Goal: Task Accomplishment & Management: Use online tool/utility

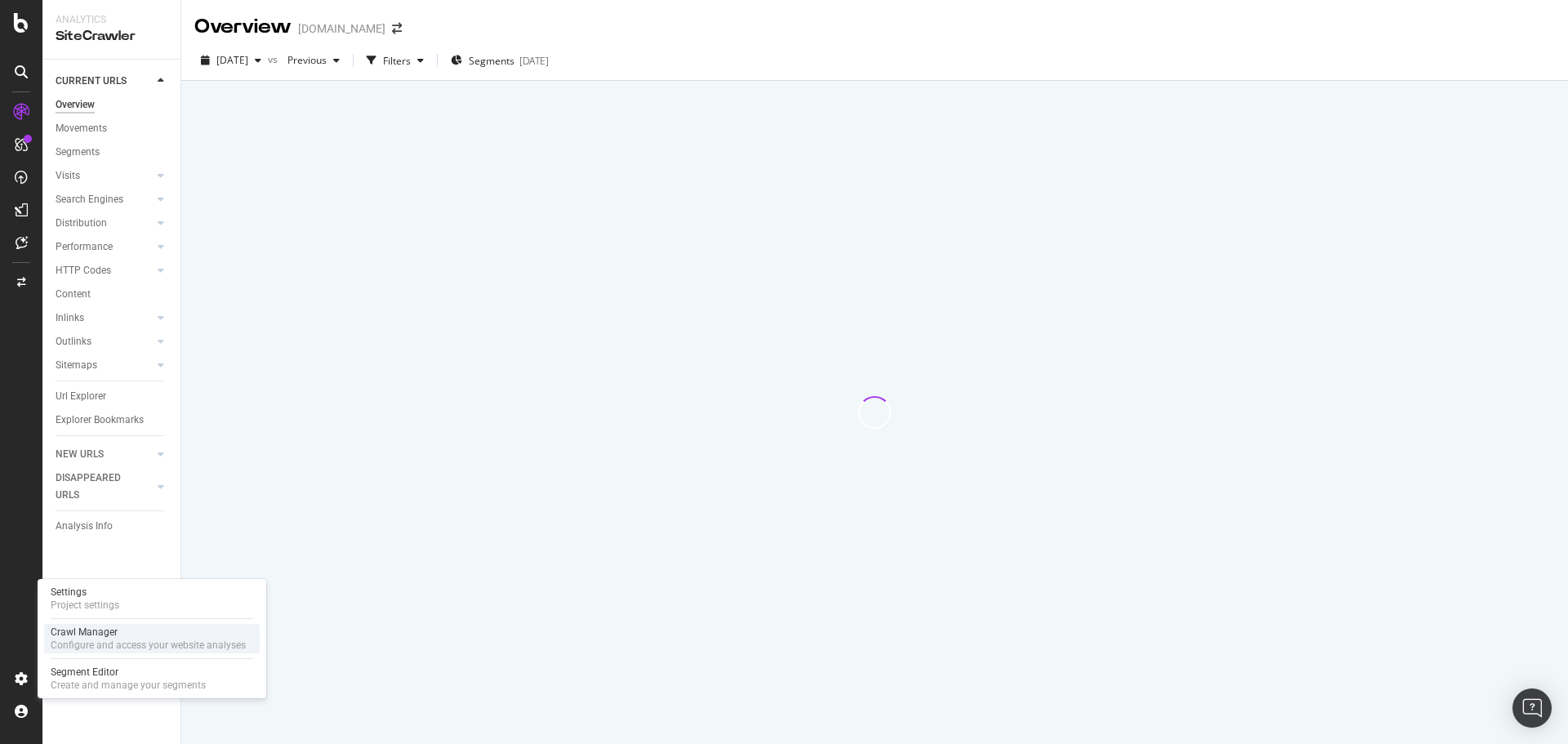
click at [77, 640] on div "Configure and access your website analyses" at bounding box center [149, 645] width 196 height 13
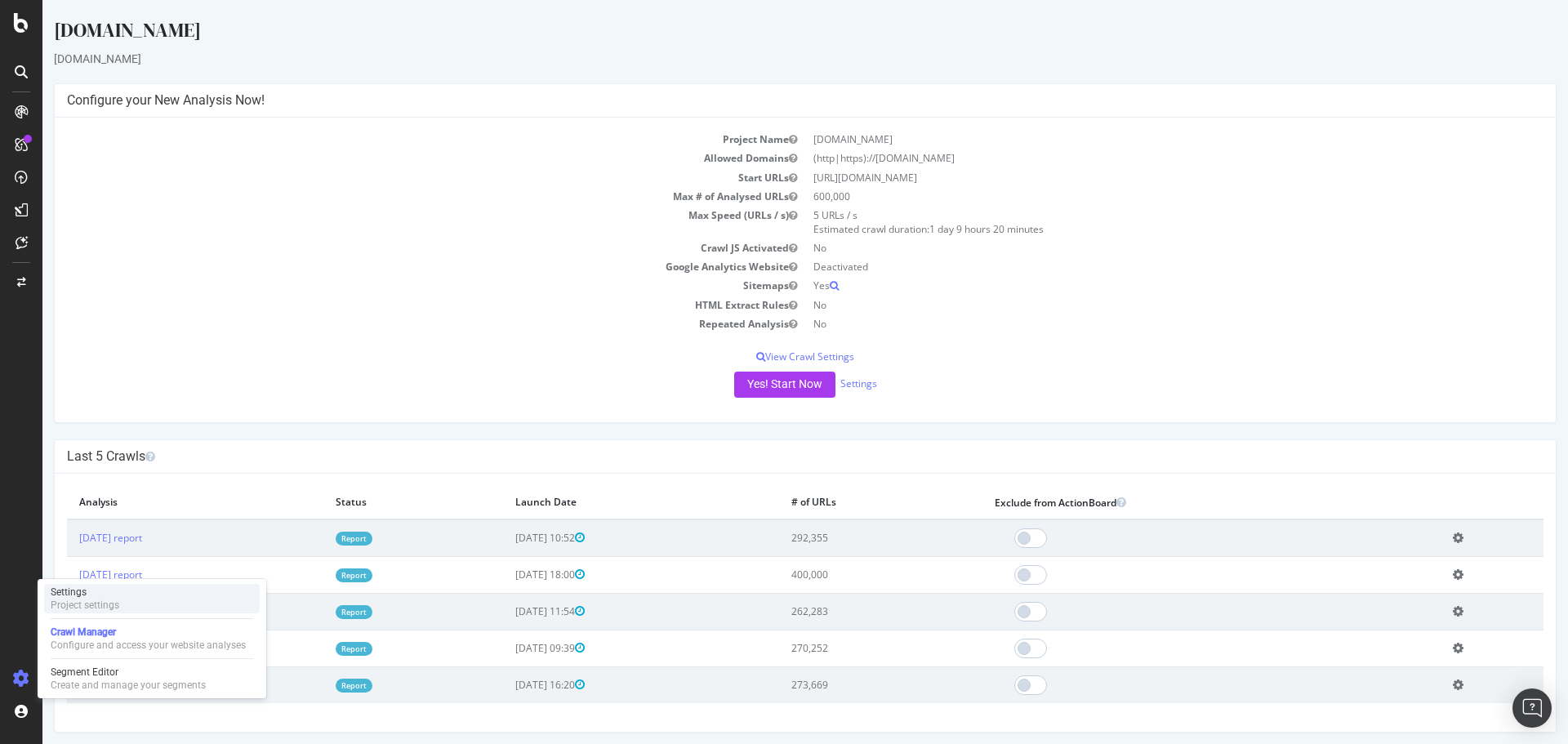
click at [96, 604] on div "Project settings" at bounding box center [85, 605] width 69 height 13
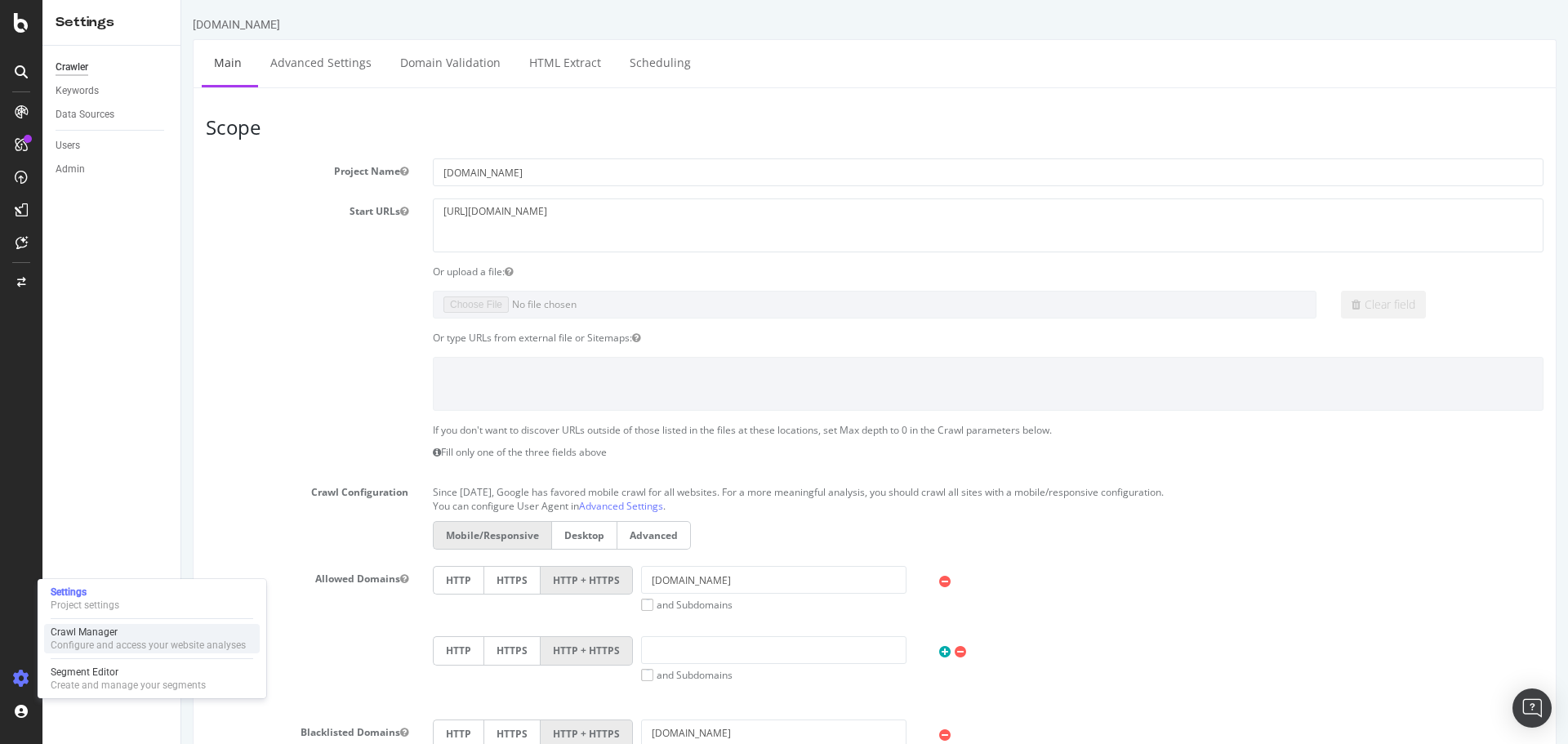
click at [123, 644] on div "Configure and access your website analyses" at bounding box center [149, 645] width 196 height 13
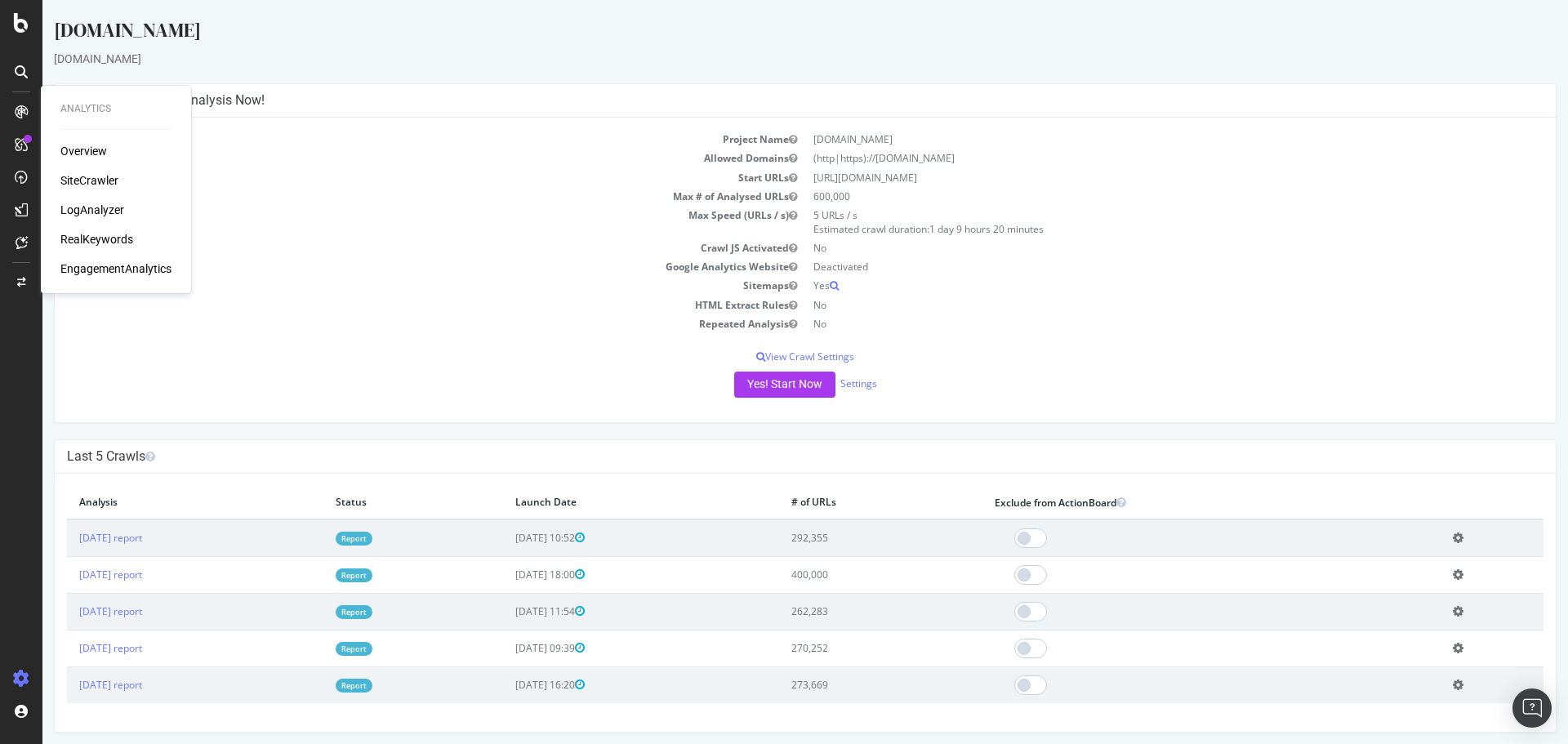
click at [99, 159] on div "Overview" at bounding box center [83, 151] width 47 height 16
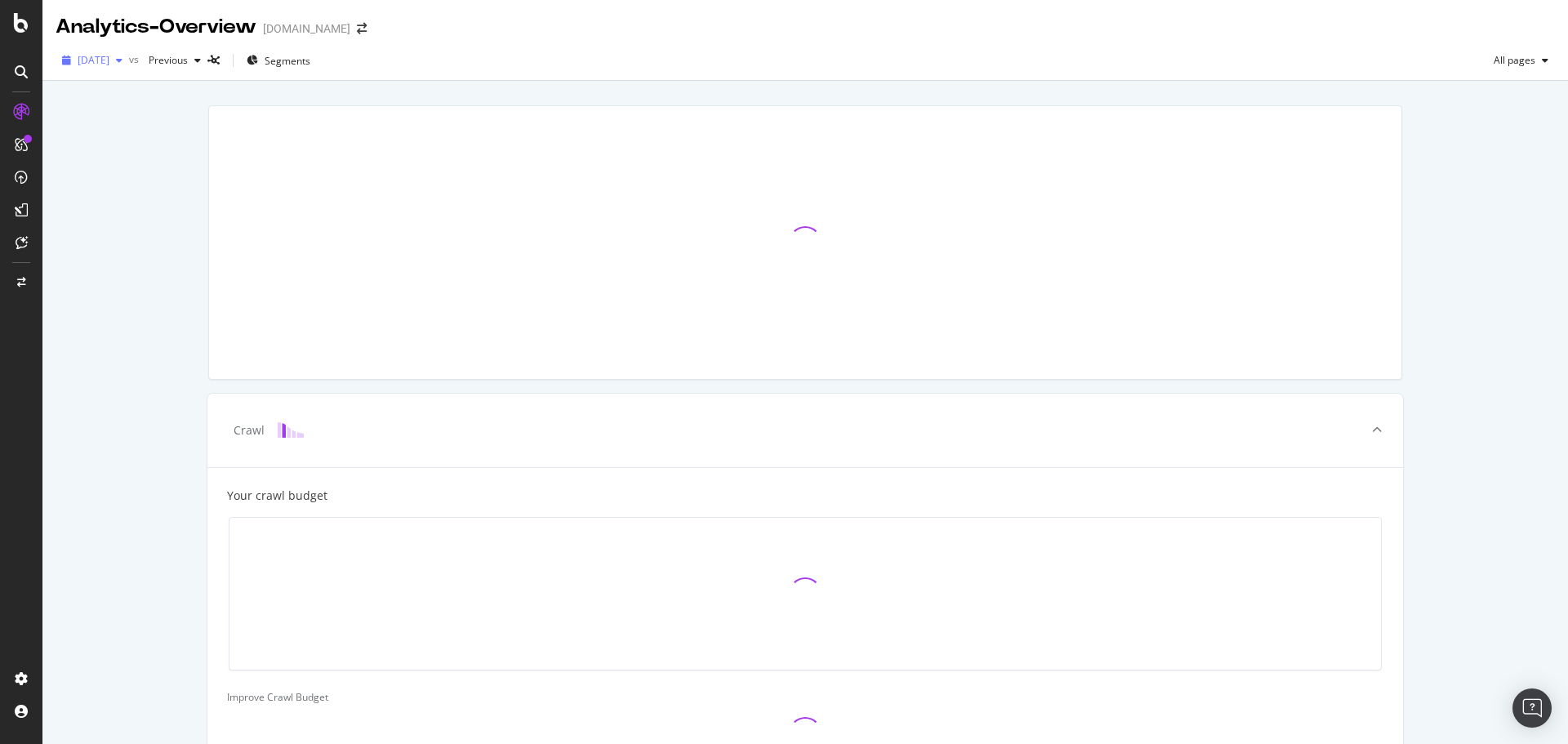
click at [129, 61] on div "button" at bounding box center [119, 60] width 20 height 10
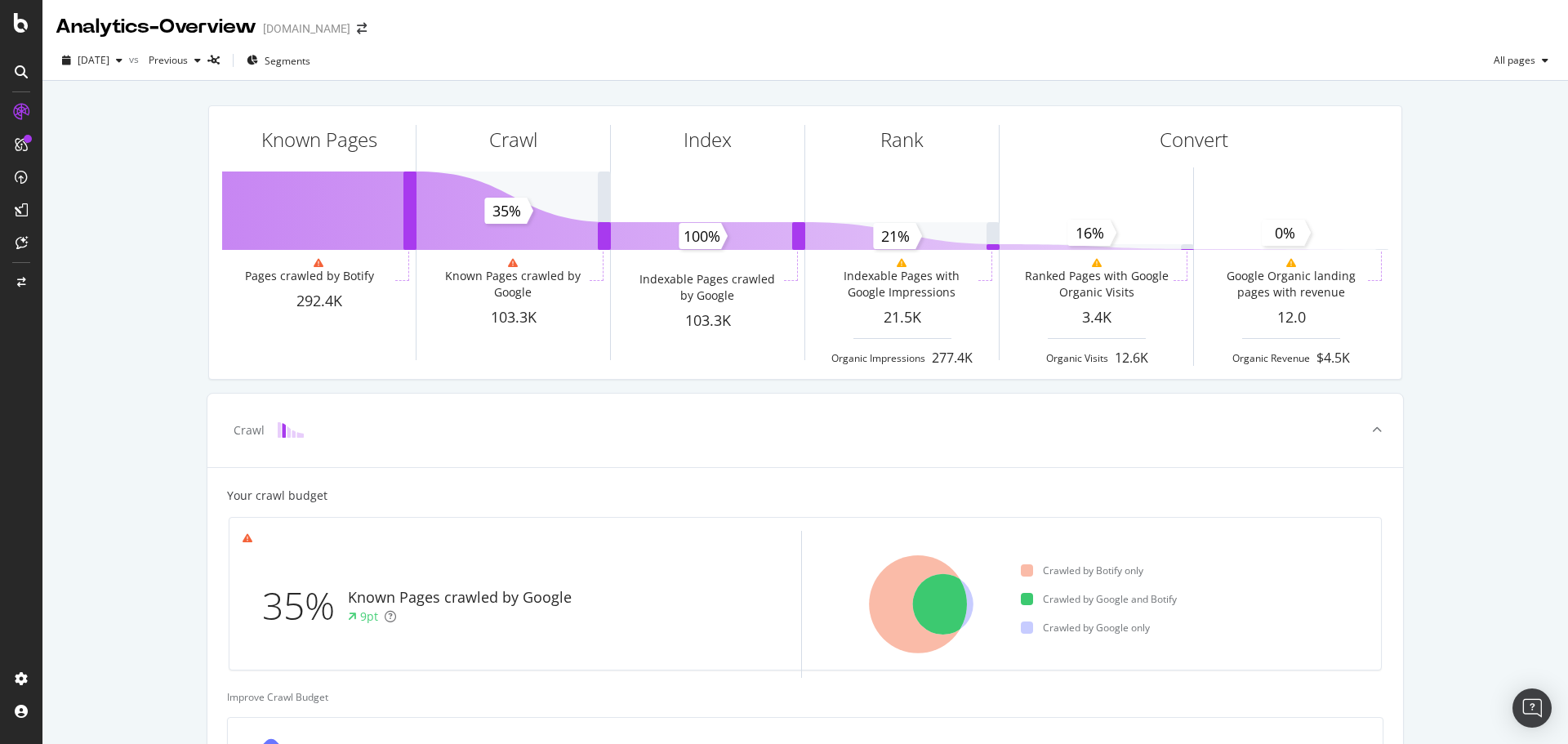
click at [132, 318] on div "Known Pages Pages crawled by Botify 292.4K Crawl Known Pages crawled by Google …" at bounding box center [805, 674] width 1525 height 1187
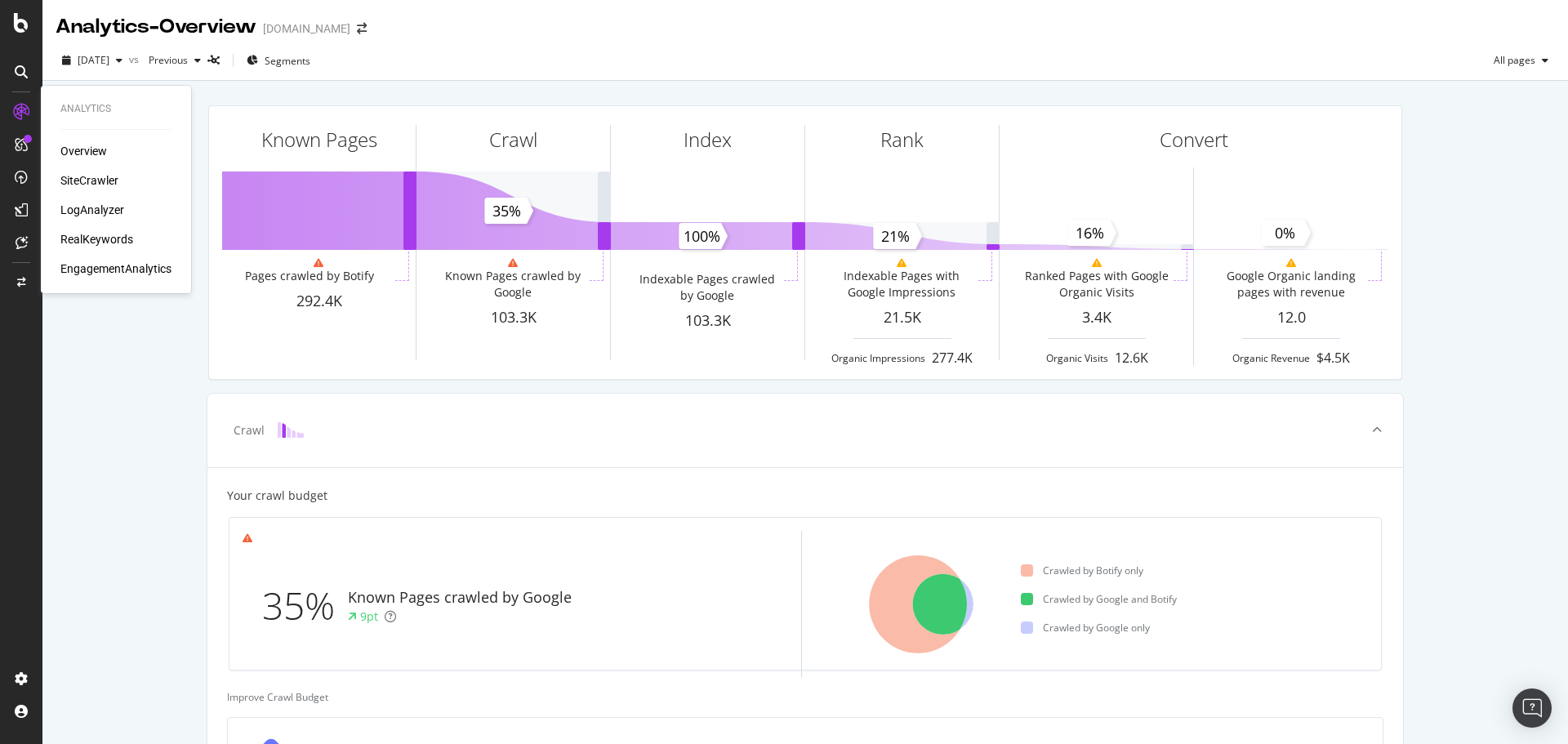
click at [106, 173] on div "SiteCrawler" at bounding box center [89, 180] width 58 height 16
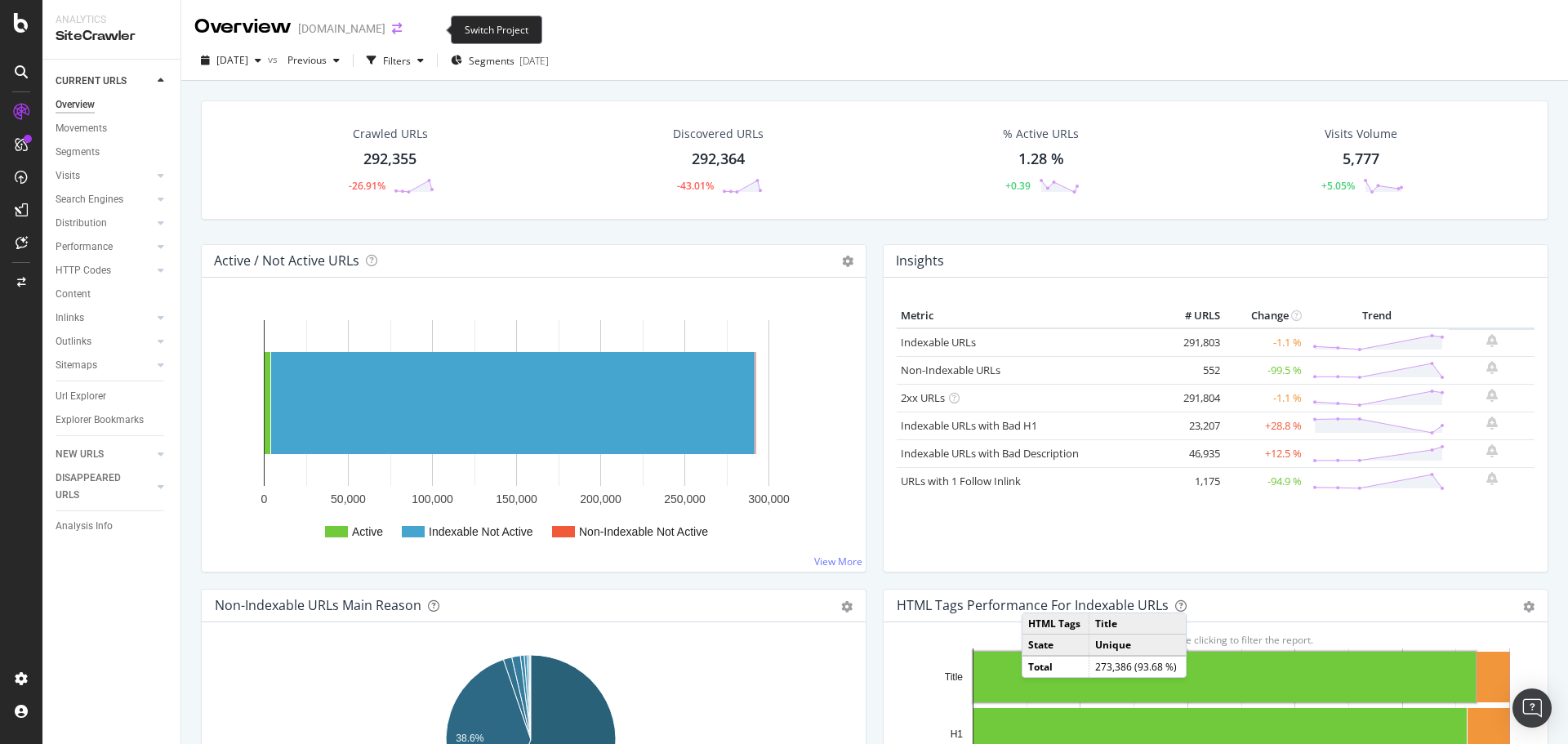
click at [401, 31] on icon "arrow-right-arrow-left" at bounding box center [397, 28] width 10 height 11
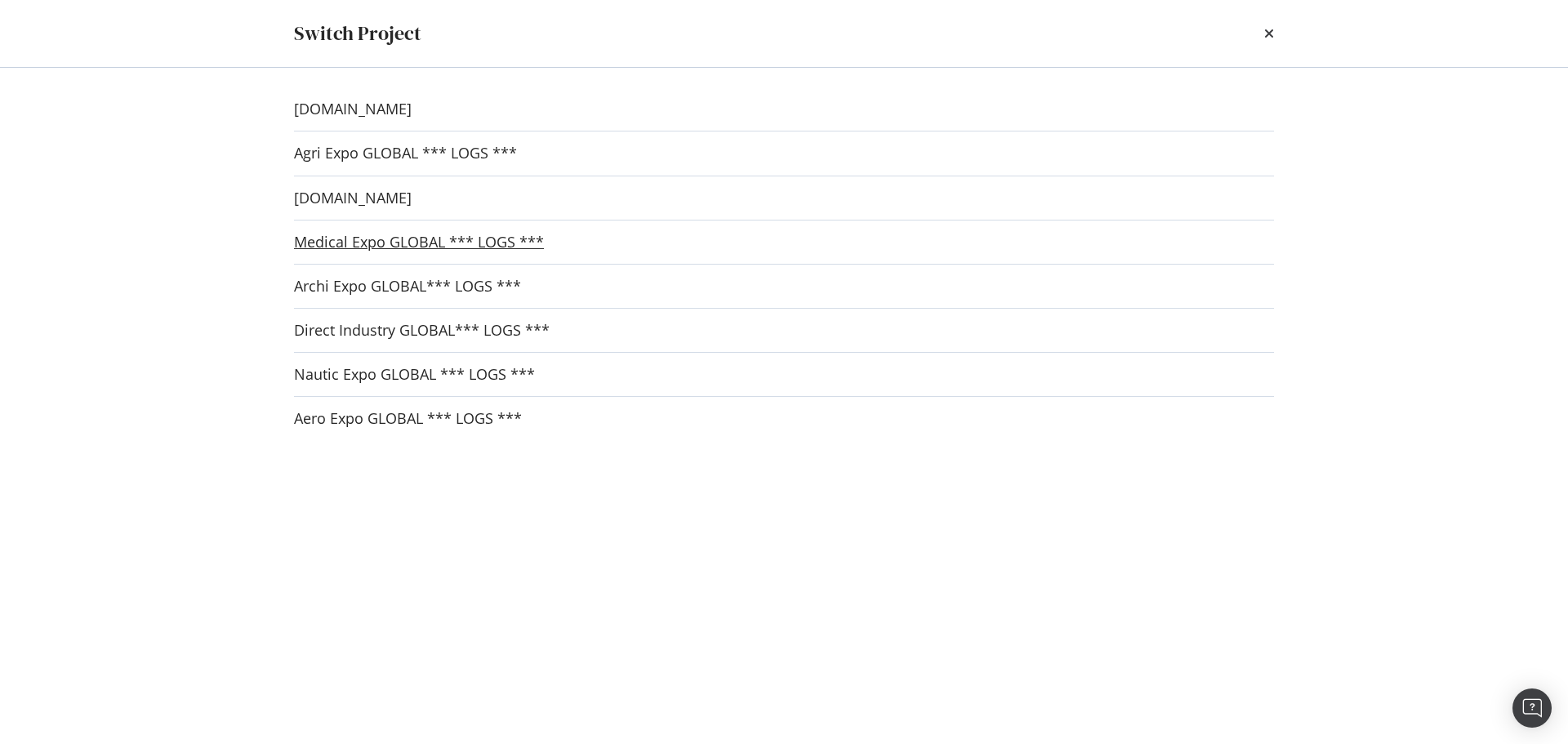
click at [376, 247] on link "Medical Expo GLOBAL *** LOGS ***" at bounding box center [419, 242] width 250 height 17
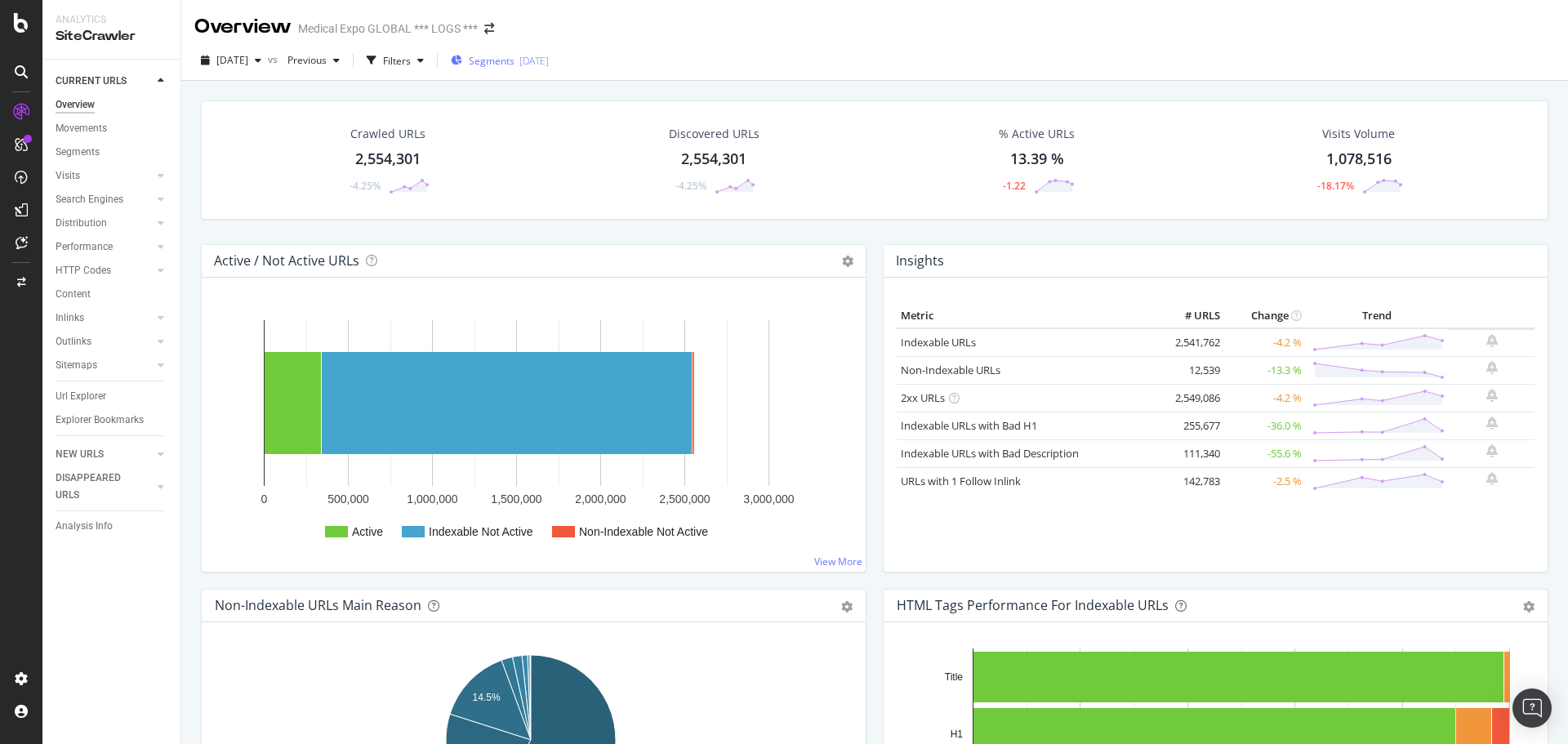
click at [548, 65] on div "2019-08-20" at bounding box center [534, 60] width 30 height 14
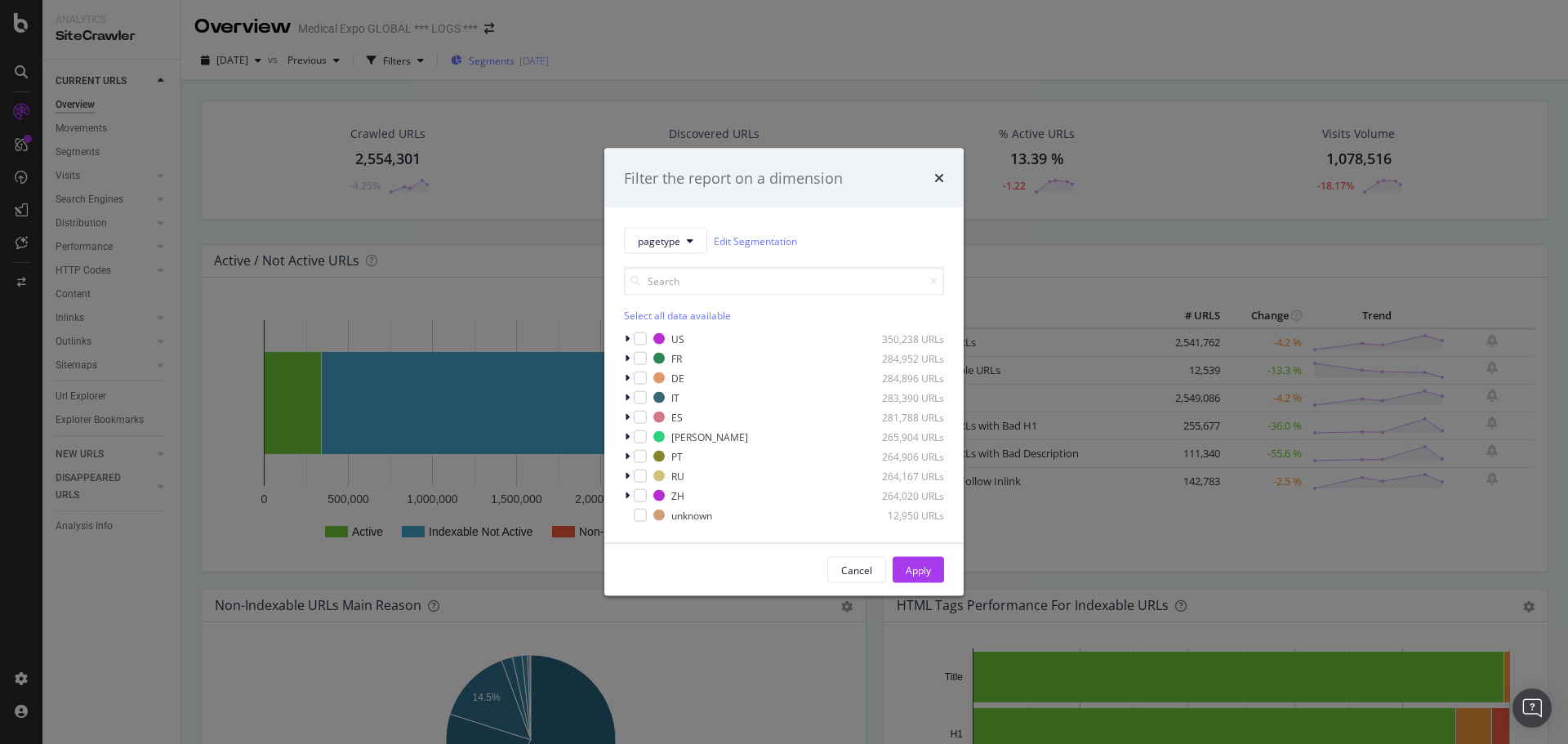
click at [564, 65] on div "Filter the report on a dimension pagetype Edit Segmentation Select all data ava…" at bounding box center [784, 372] width 1568 height 744
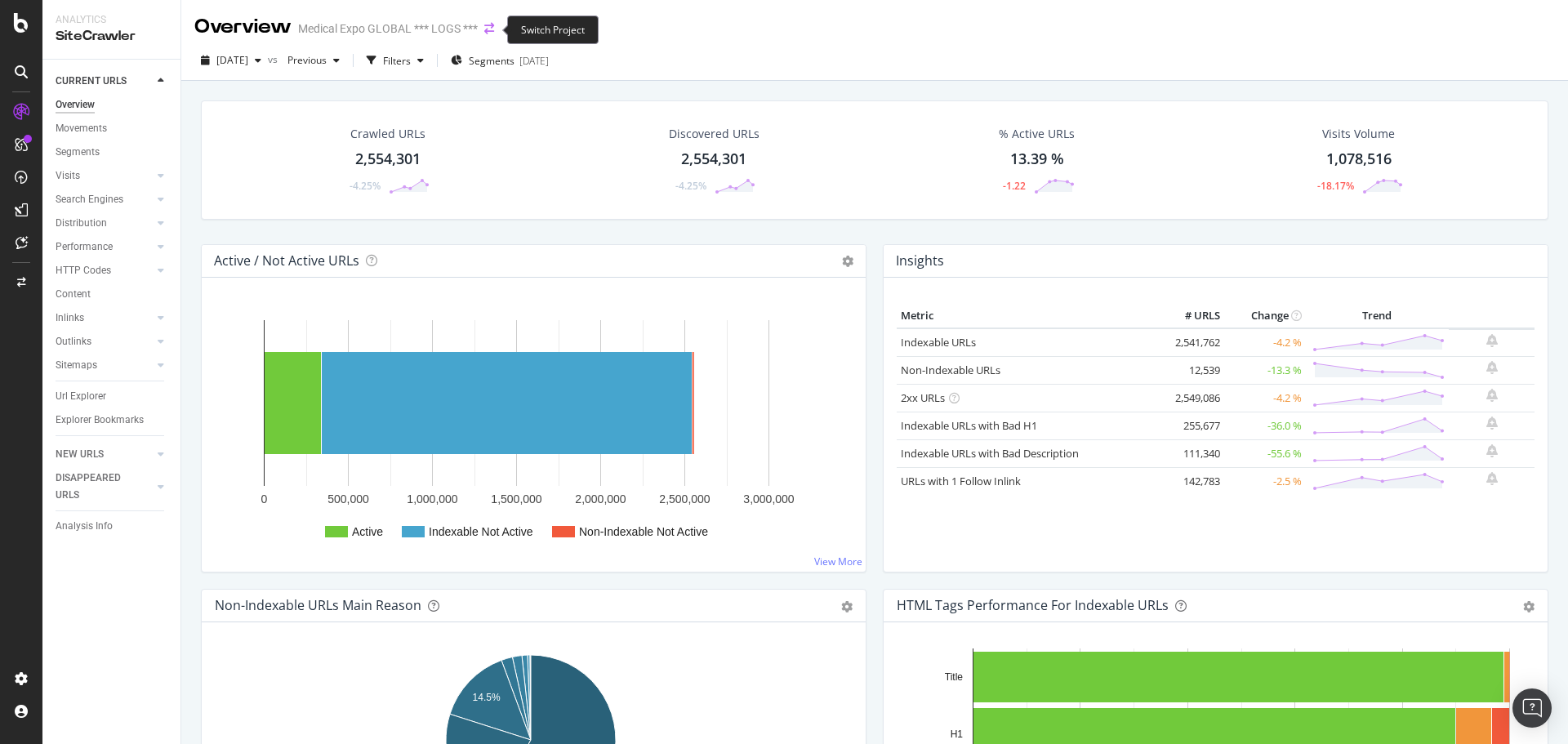
click at [493, 31] on icon "arrow-right-arrow-left" at bounding box center [489, 28] width 10 height 11
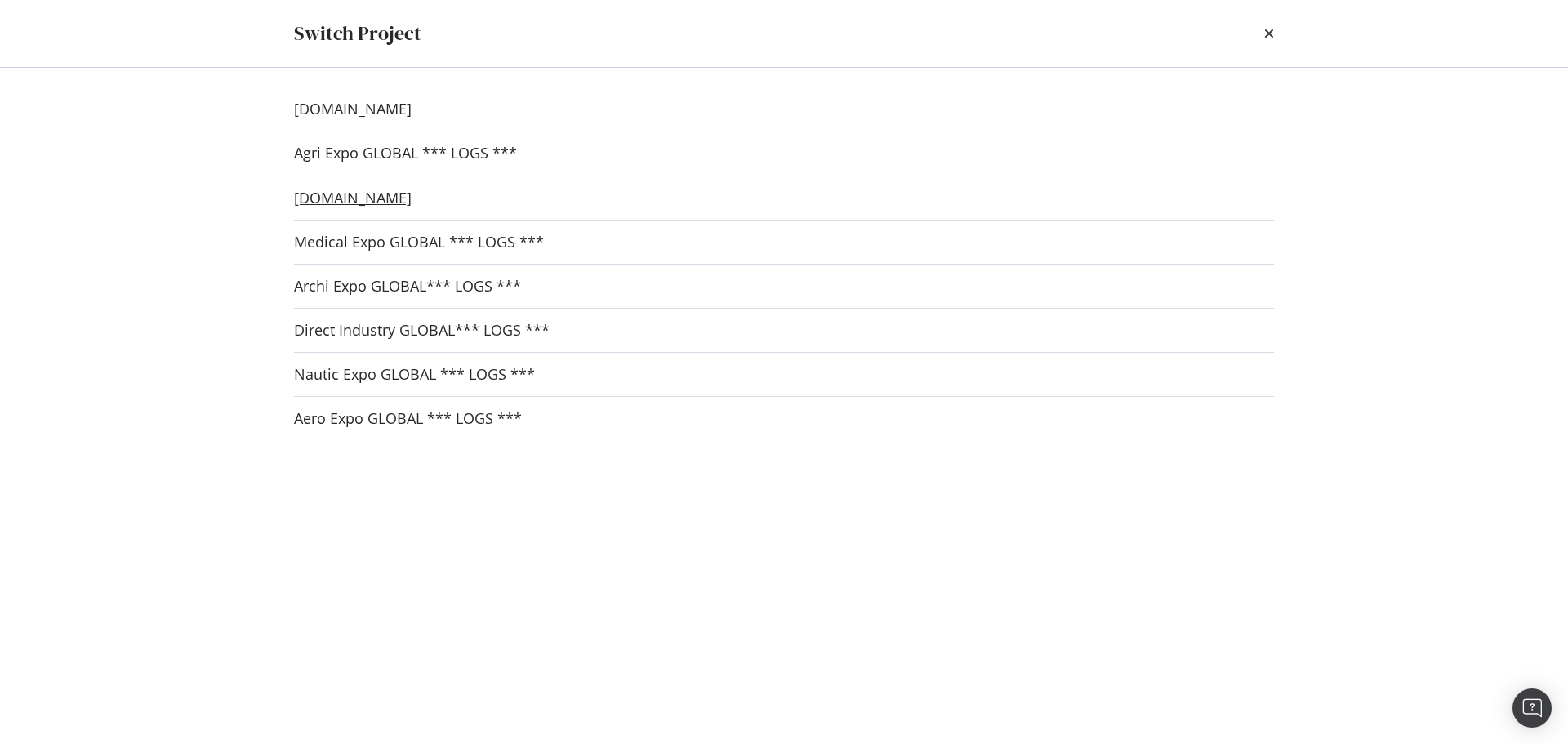
click at [359, 197] on link "[DOMAIN_NAME]" at bounding box center [353, 198] width 117 height 17
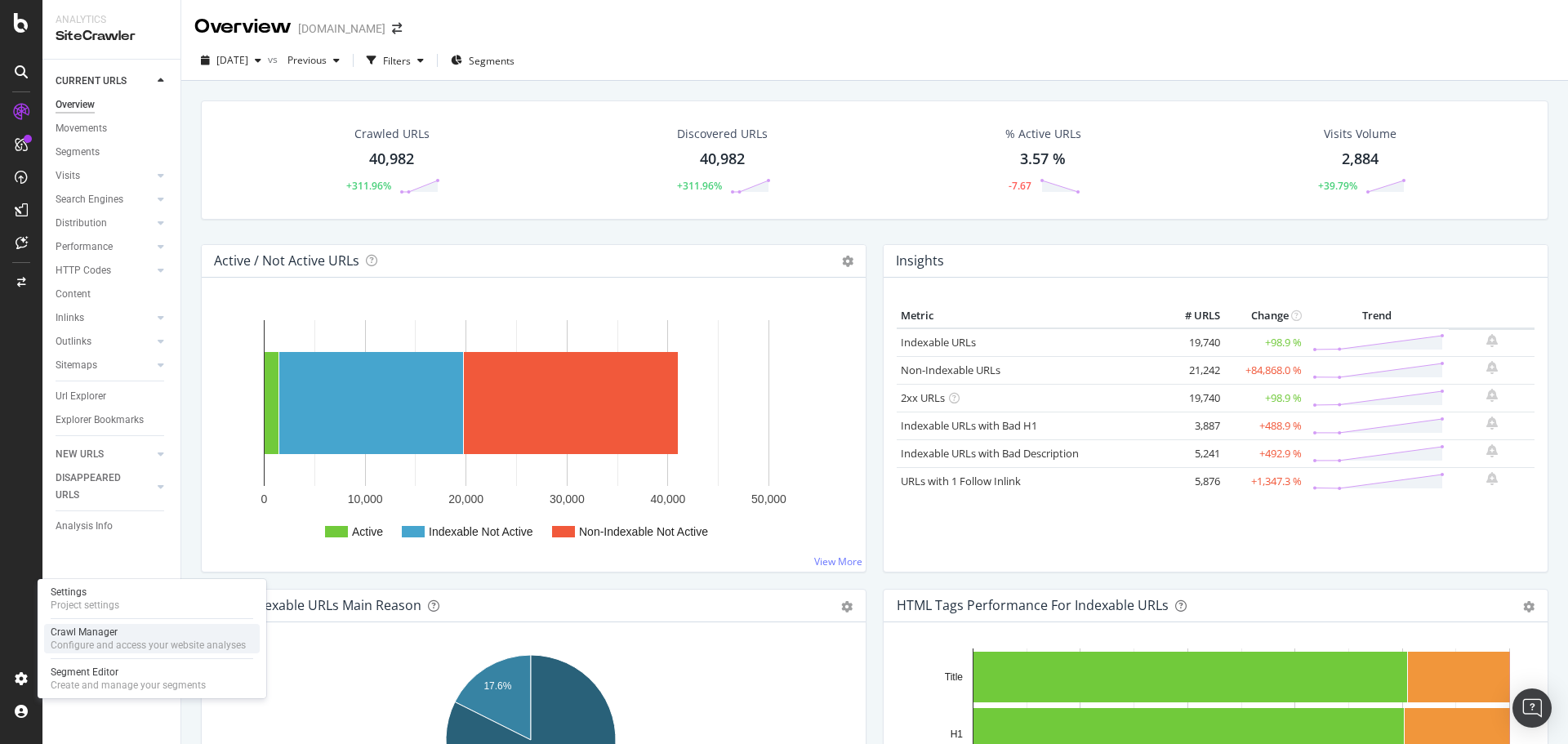
click at [100, 634] on div "Crawl Manager" at bounding box center [149, 632] width 196 height 13
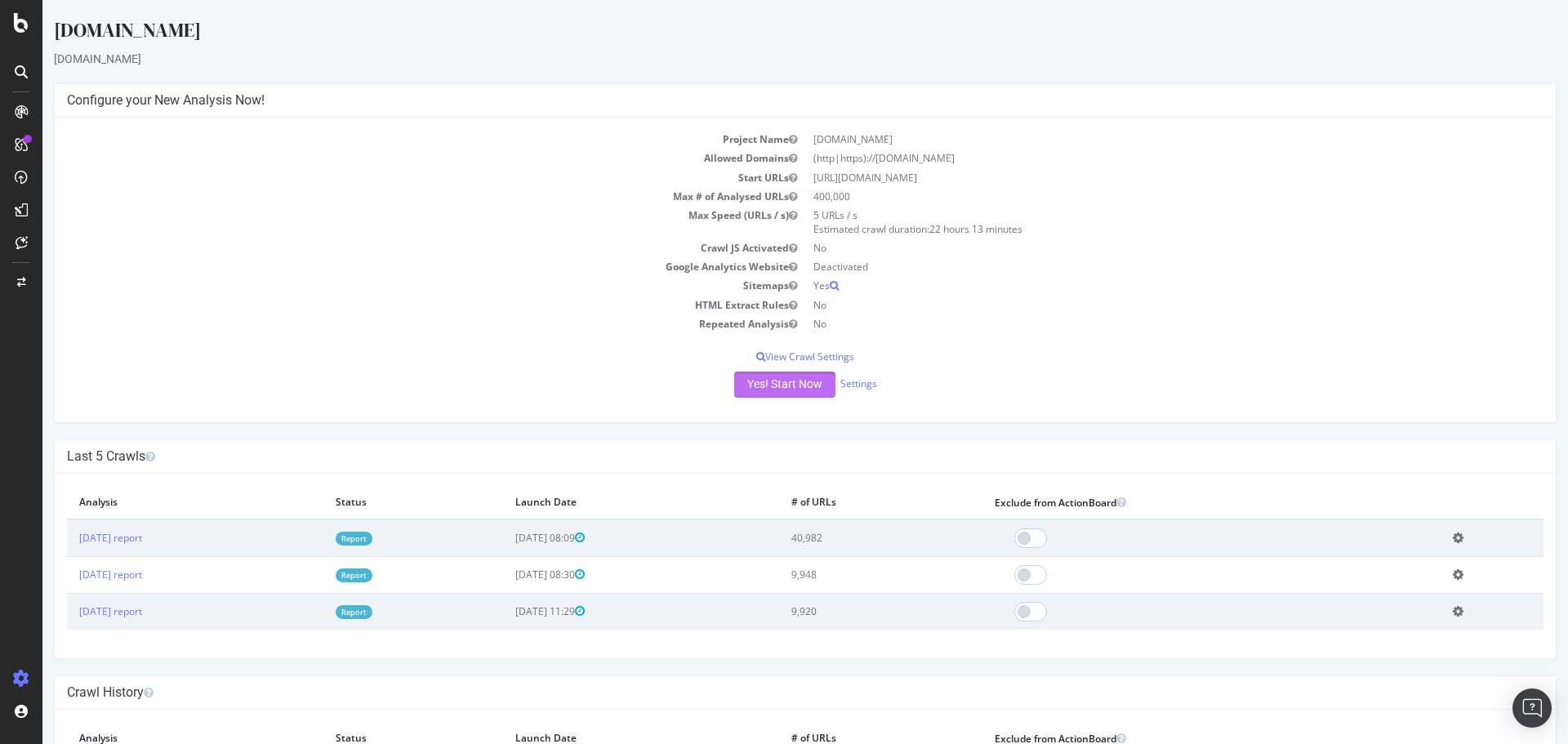
click at [766, 381] on button "Yes! Start Now" at bounding box center [784, 384] width 101 height 26
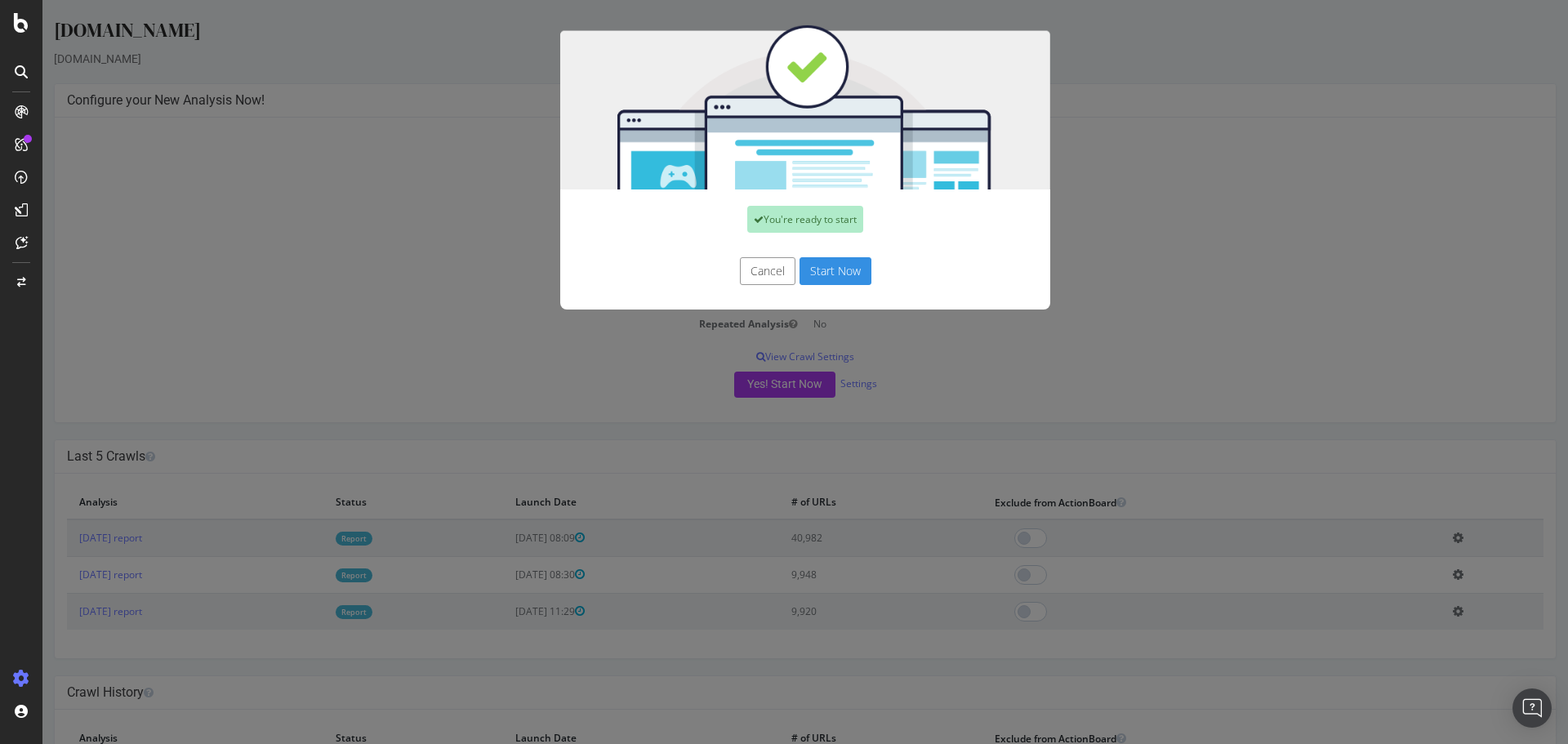
click at [835, 267] on button "Start Now" at bounding box center [835, 270] width 72 height 28
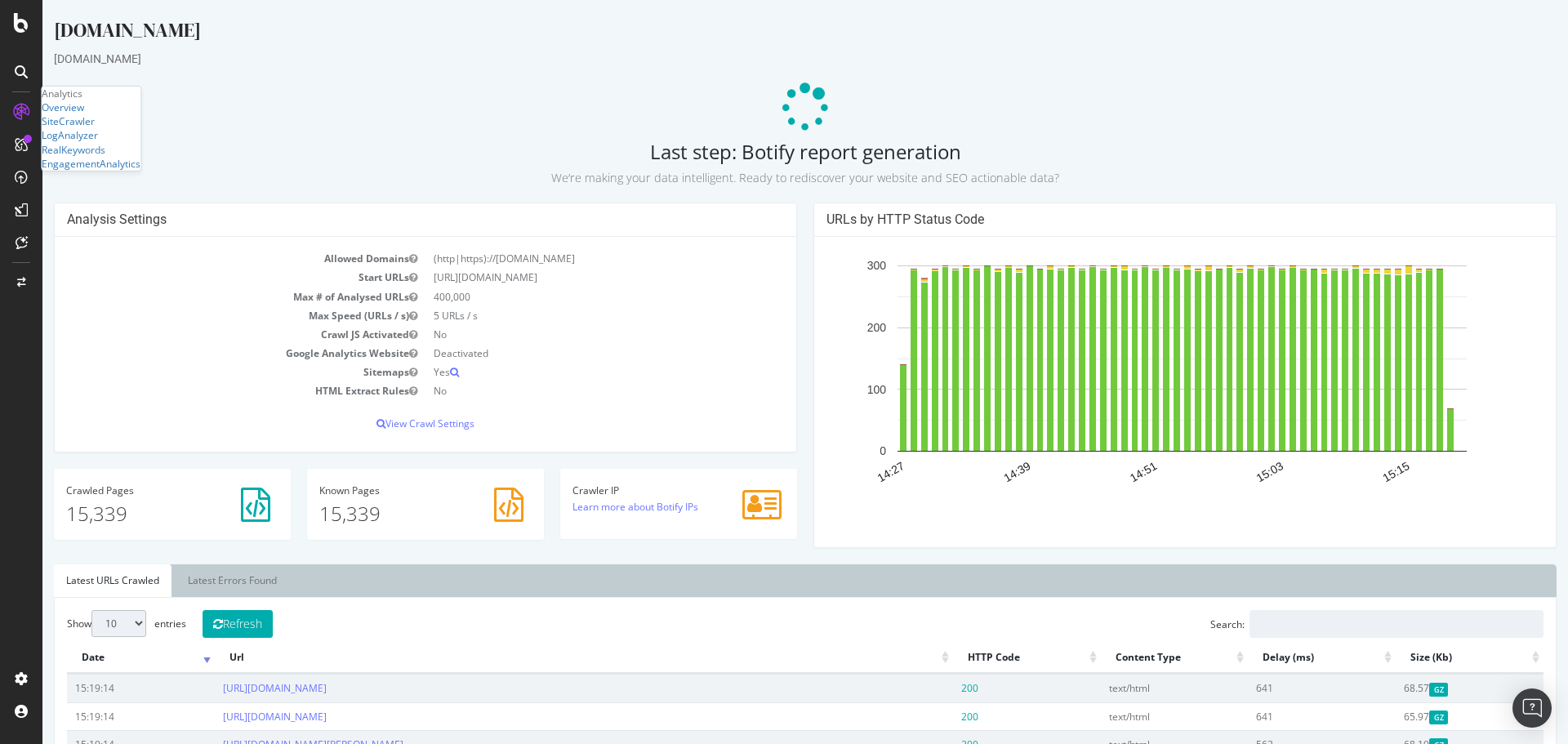
click at [551, 170] on small "We’re making your data intelligent. Ready to rediscover your website and SEO ac…" at bounding box center [804, 178] width 508 height 15
click at [360, 155] on h2 "Last step: Botify report generation We’re making your data intelligent. Ready t…" at bounding box center [804, 163] width 1503 height 46
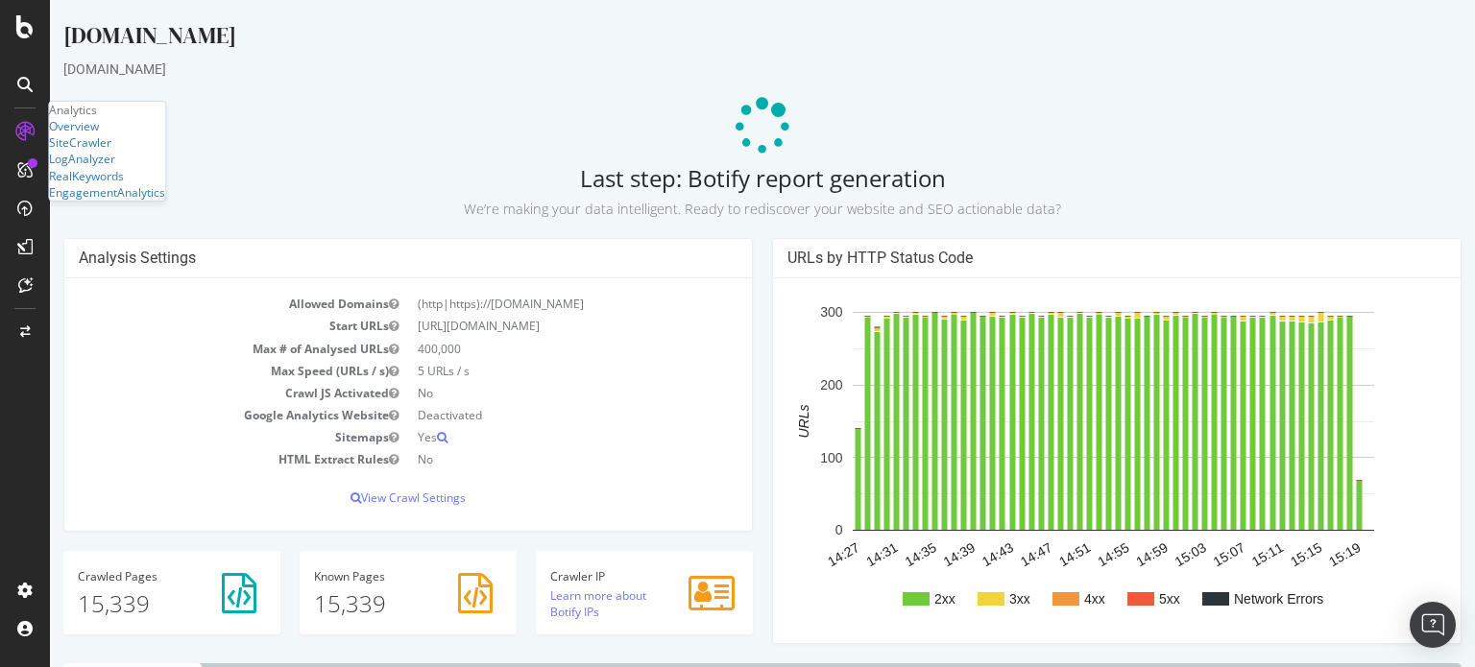
click at [384, 178] on h2 "Last step: Botify report generation We’re making your data intelligent. Ready t…" at bounding box center [762, 192] width 1398 height 54
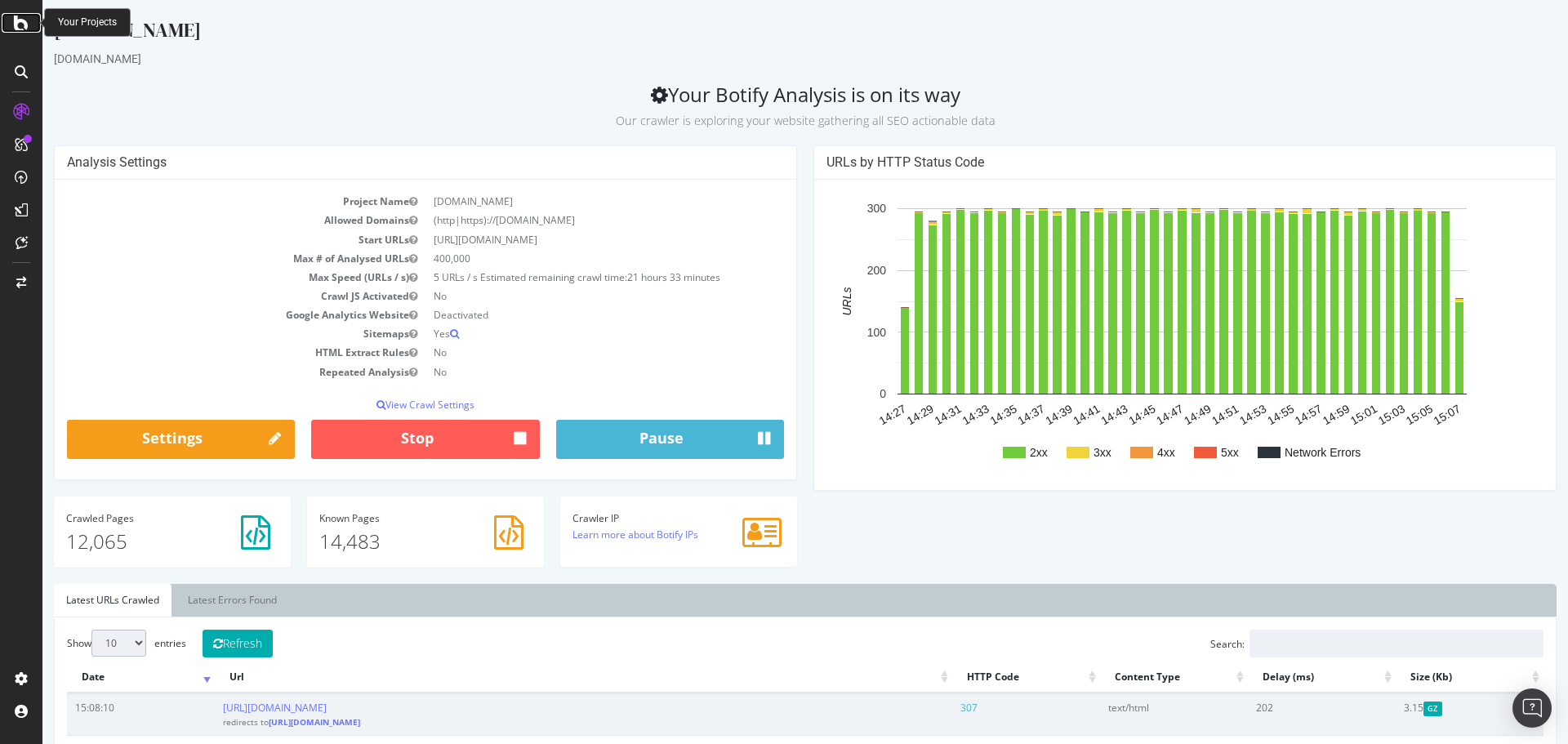
click at [21, 31] on icon at bounding box center [20, 22] width 14 height 20
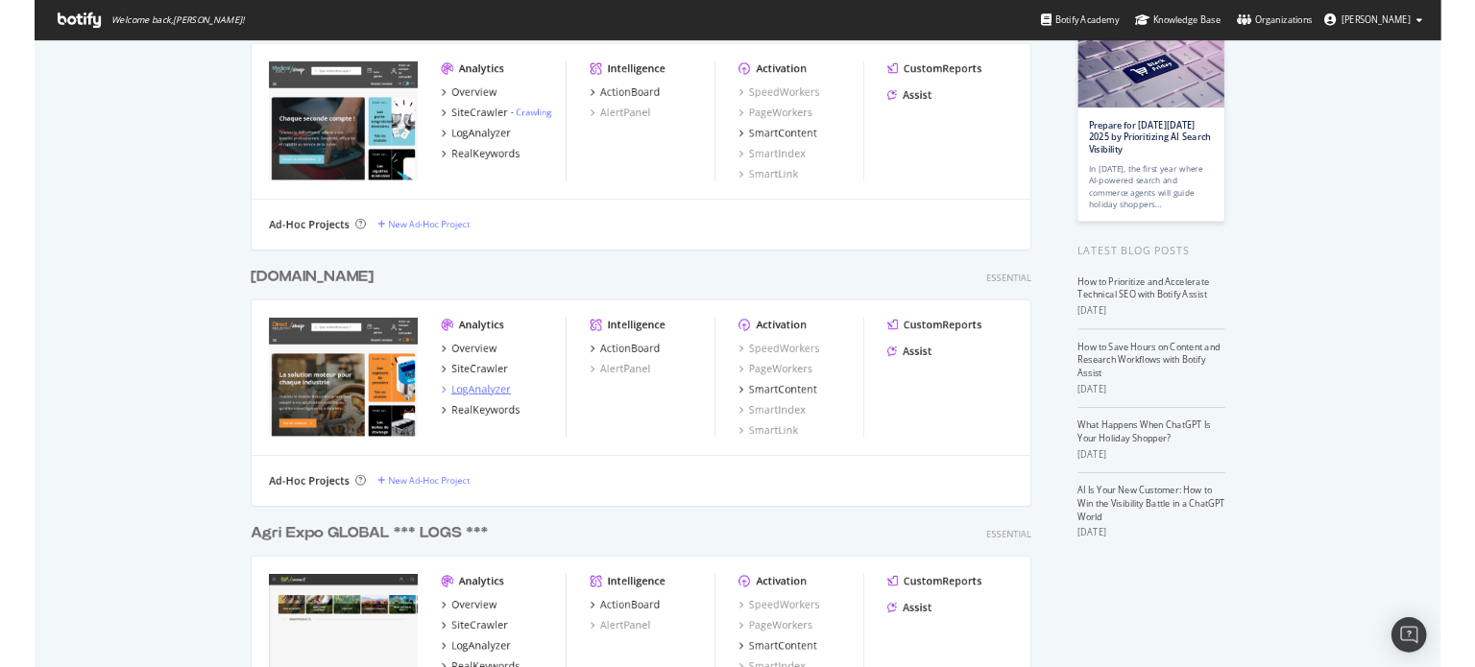
scroll to position [132, 0]
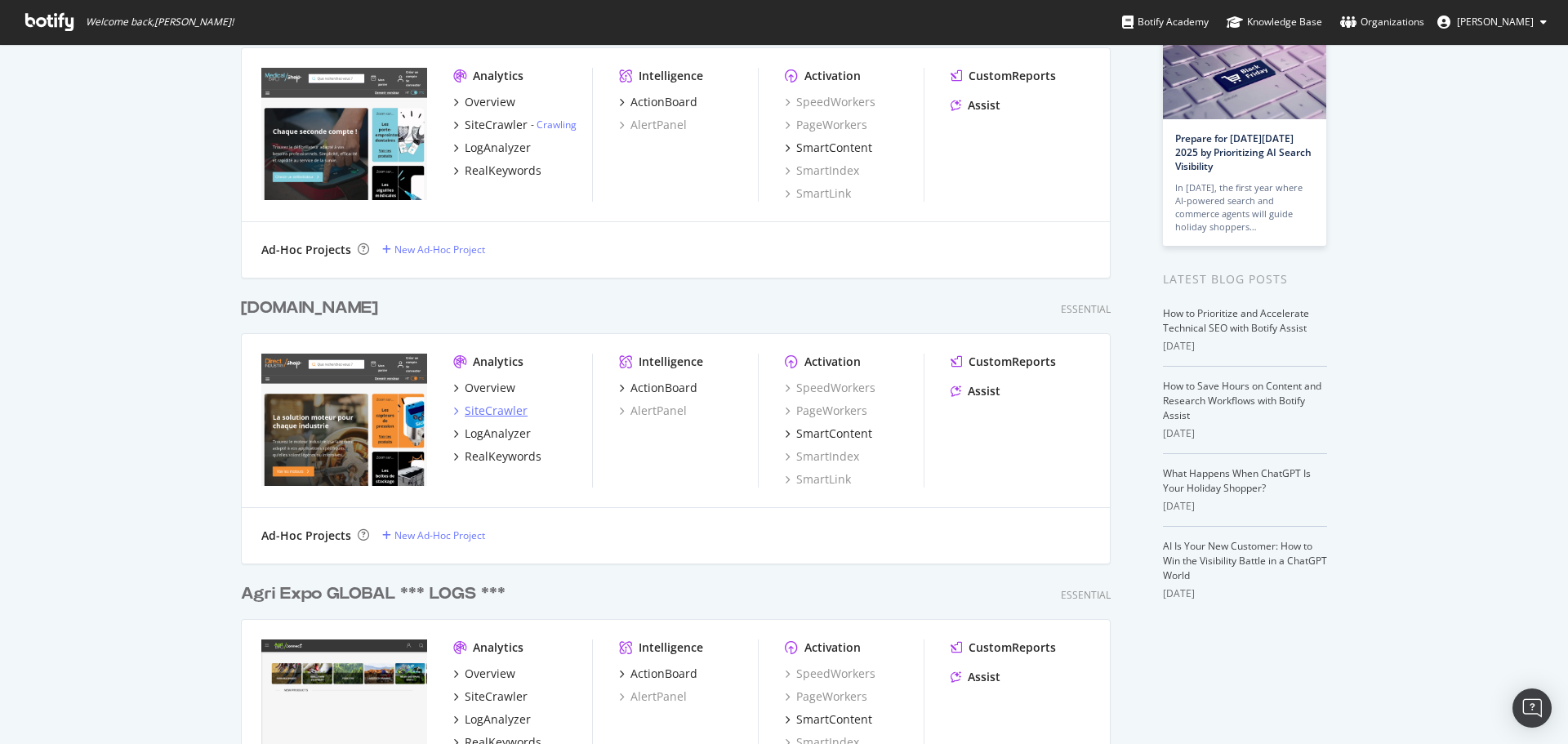
click at [489, 409] on div "SiteCrawler" at bounding box center [496, 410] width 63 height 16
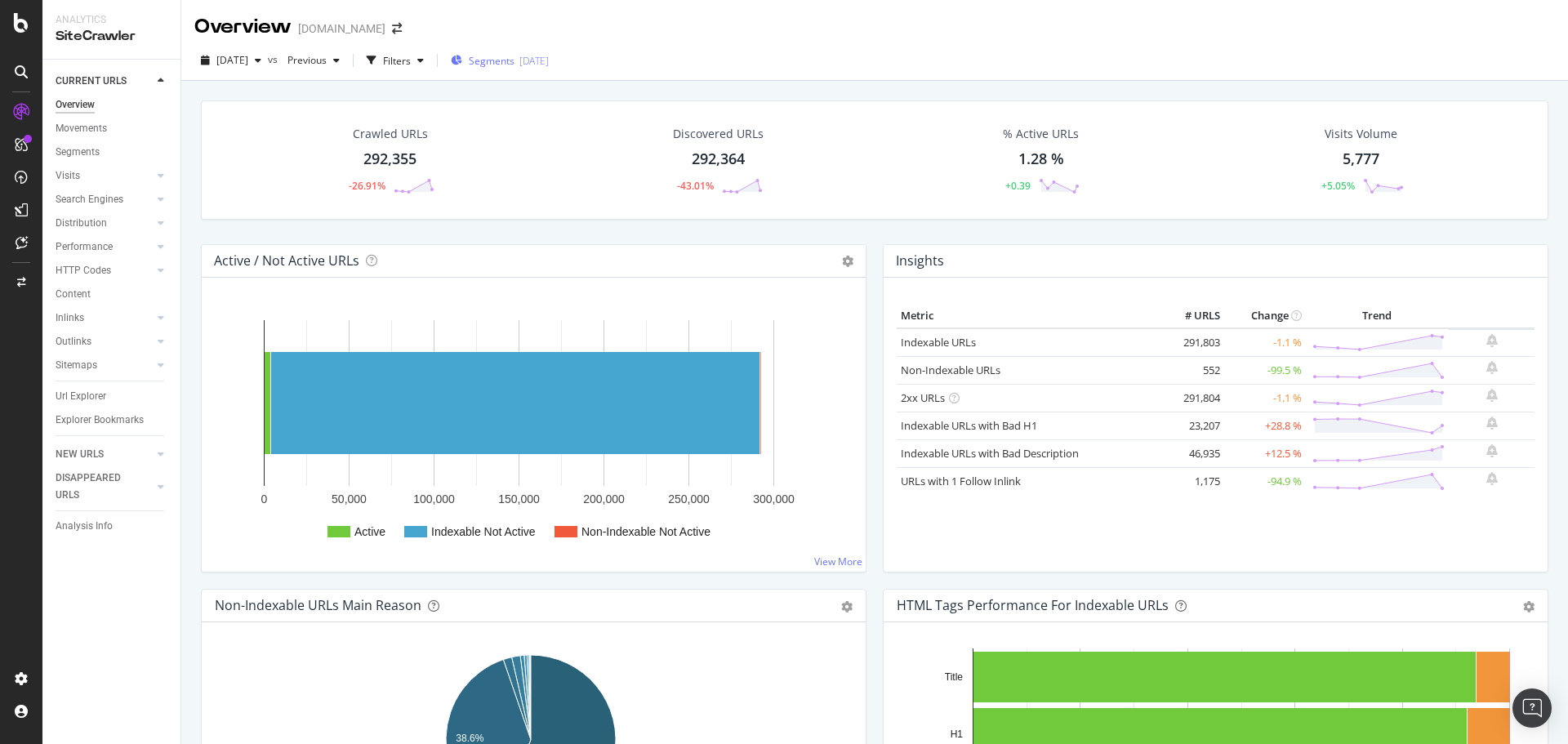
click at [514, 56] on span "Segments" at bounding box center [491, 60] width 46 height 14
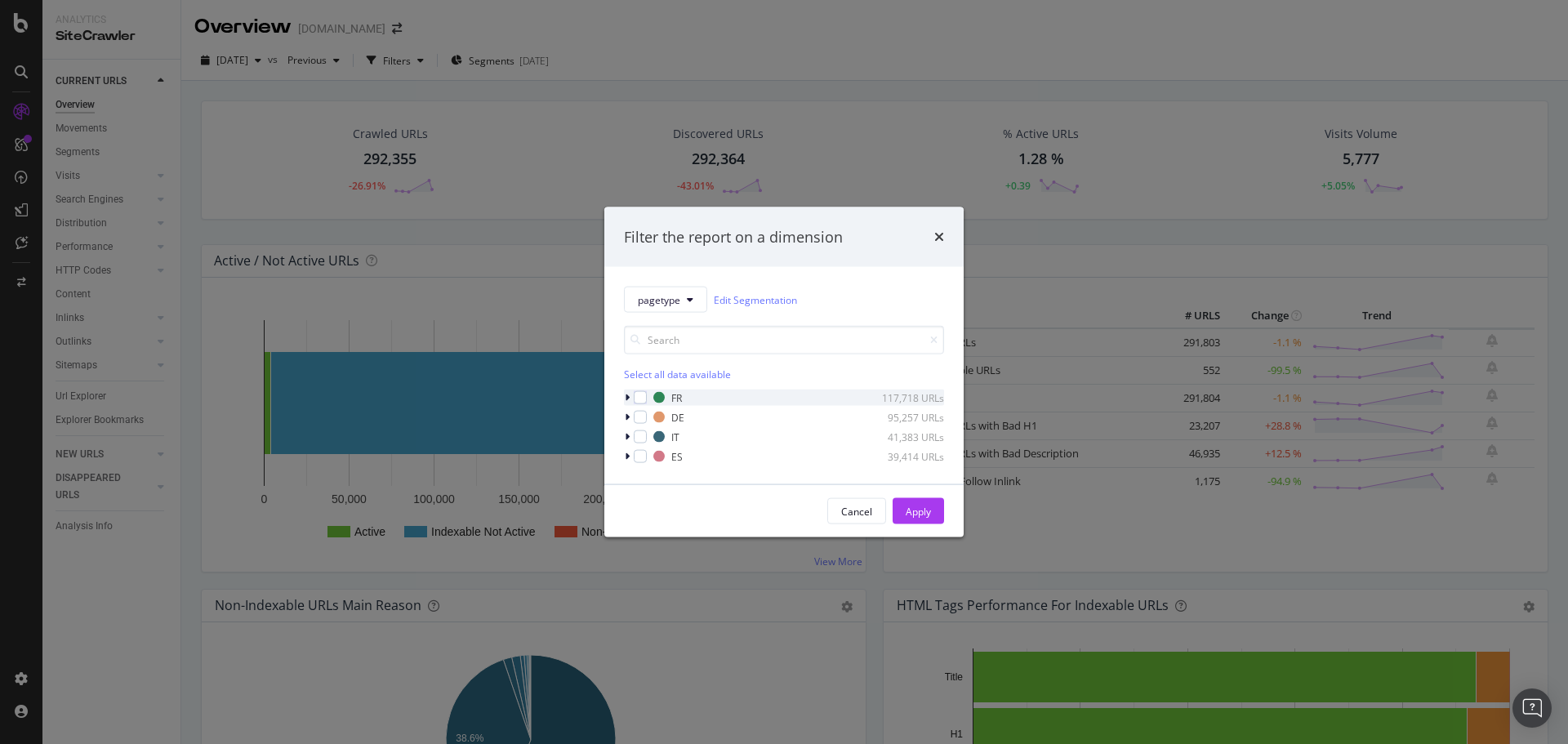
click at [628, 395] on icon "modal" at bounding box center [628, 398] width 5 height 10
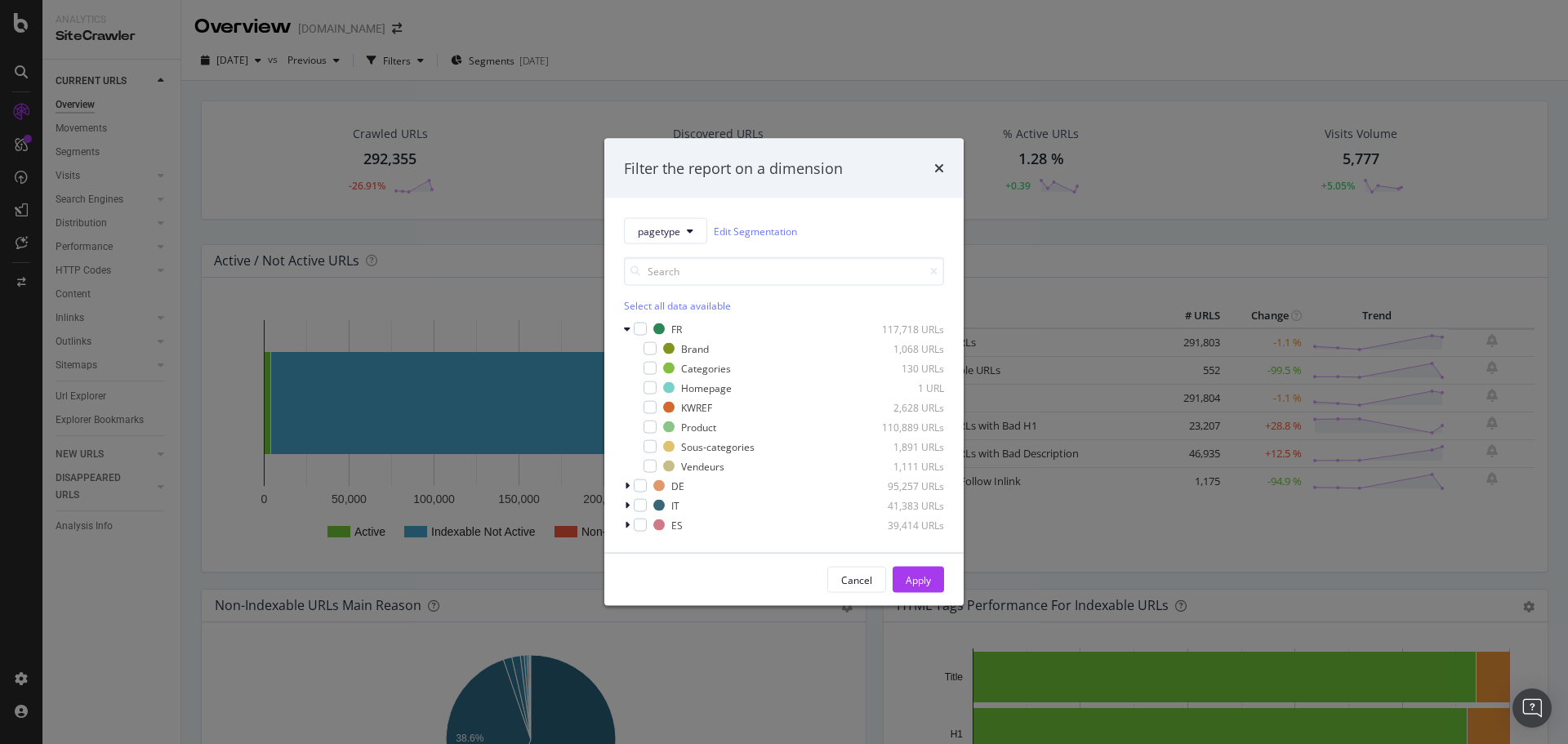
click at [540, 239] on div "Filter the report on a dimension pagetype Edit Segmentation Select all data ava…" at bounding box center [784, 372] width 1568 height 744
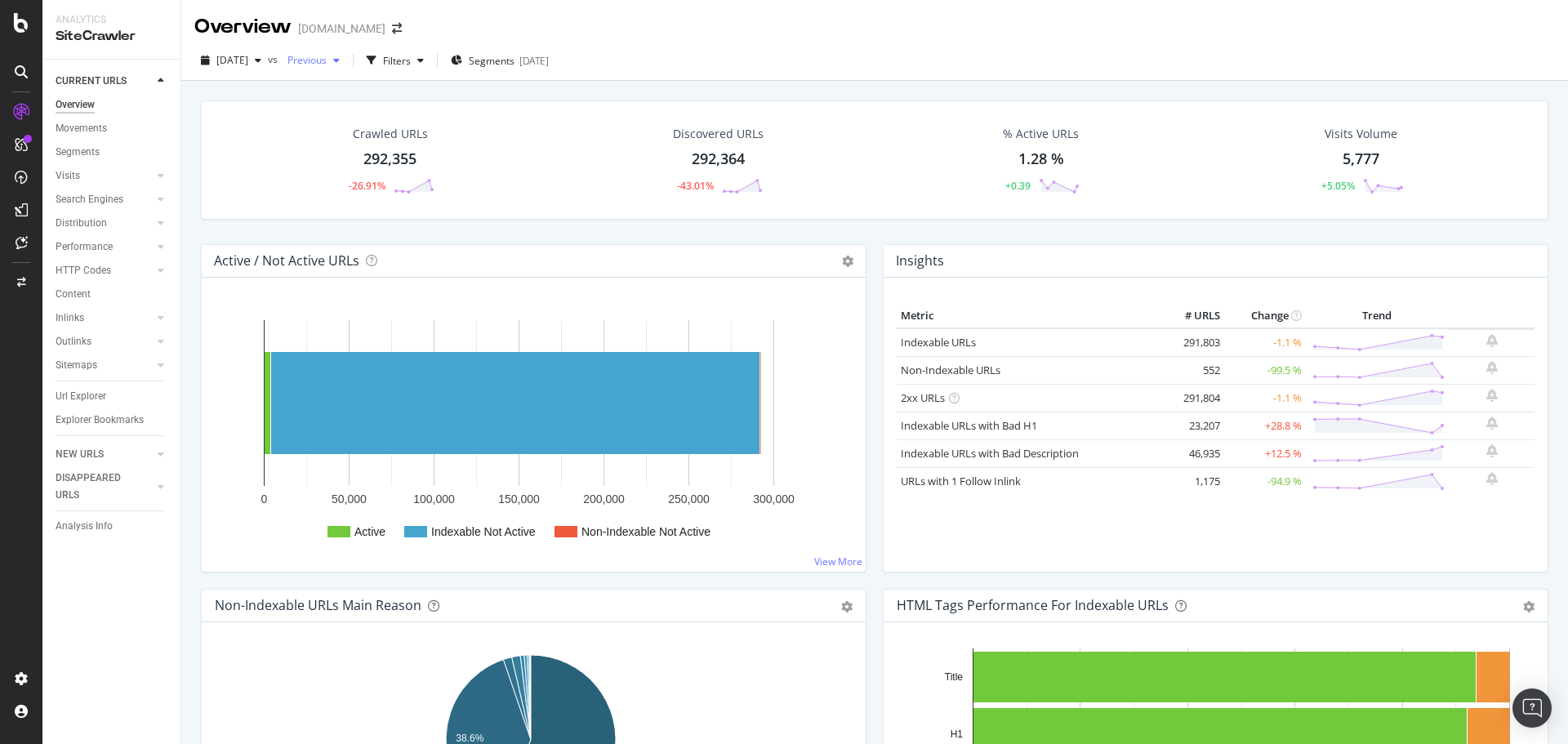
click at [327, 60] on span "Previous" at bounding box center [304, 60] width 46 height 14
click at [419, 177] on div "262K URLs" at bounding box center [442, 179] width 48 height 14
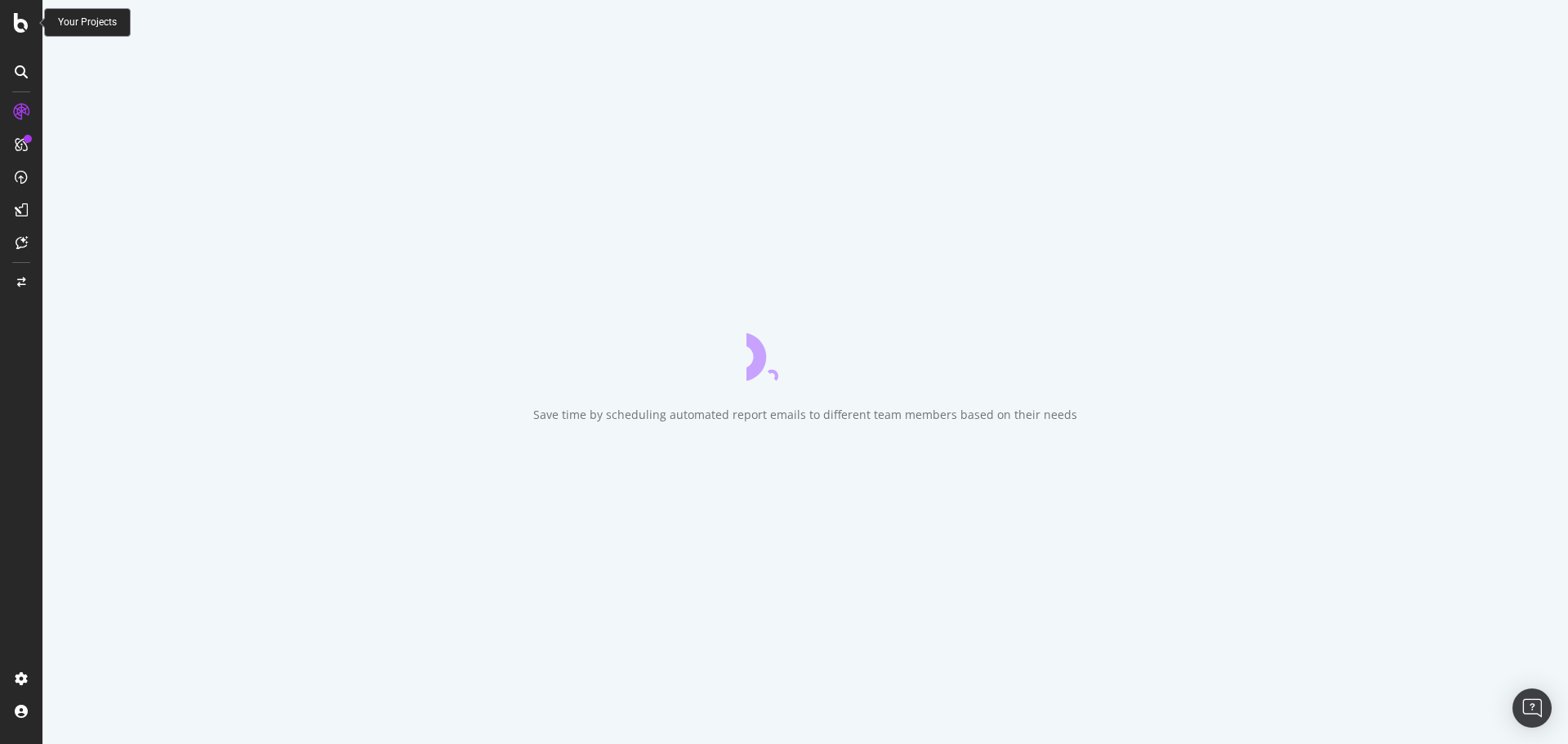
click at [18, 15] on icon at bounding box center [20, 22] width 14 height 20
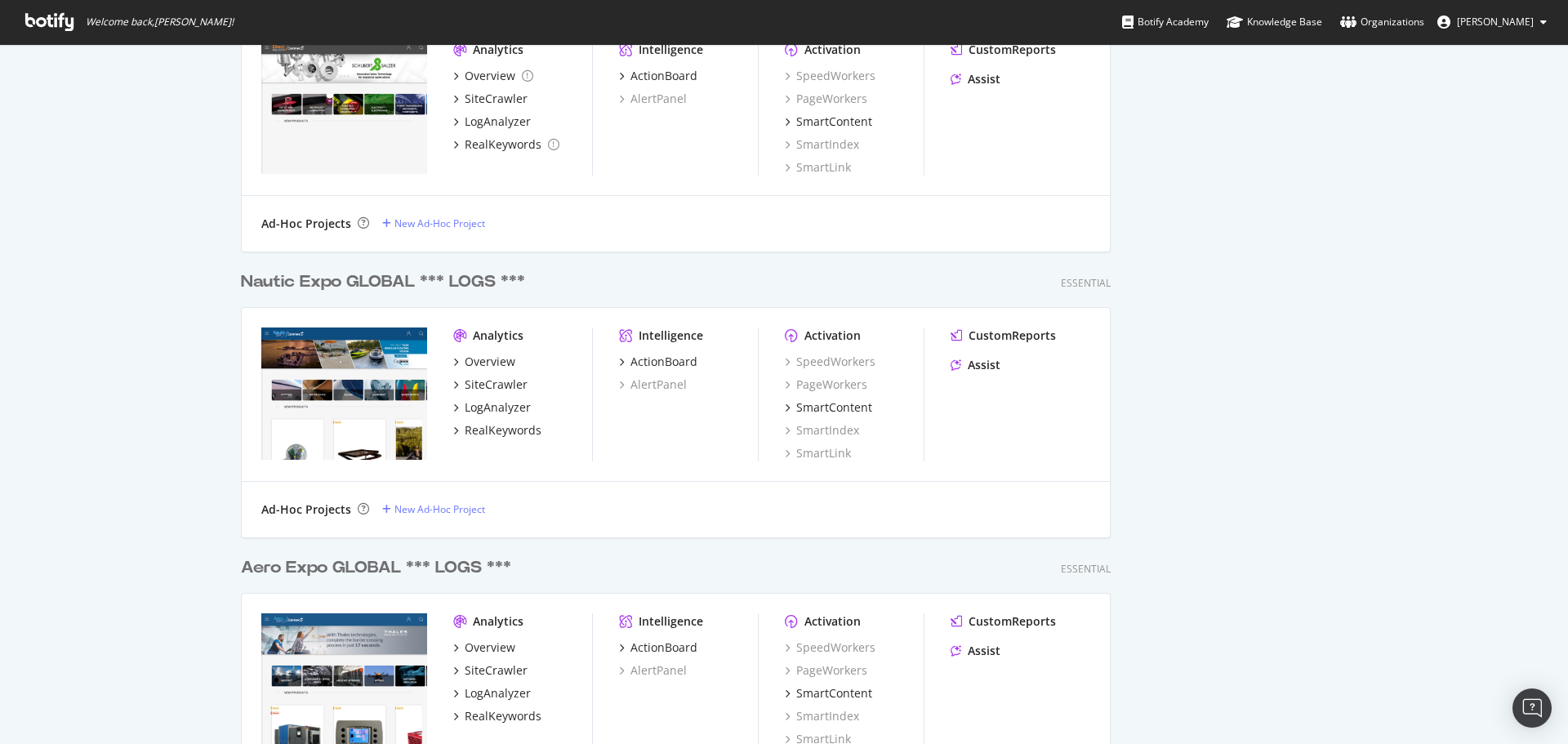
scroll to position [1672, 0]
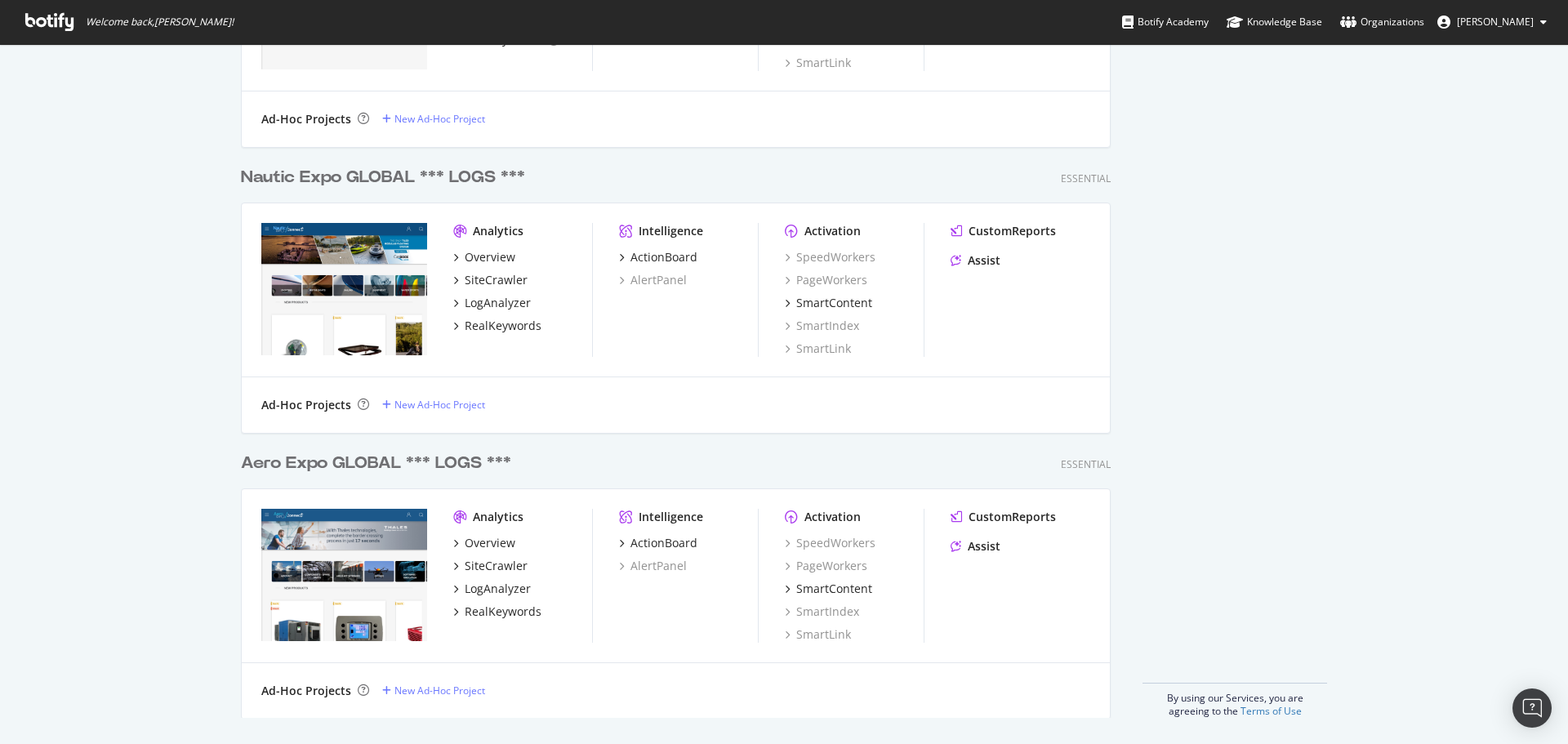
click at [375, 465] on div "Aero Expo GLOBAL *** LOGS ***" at bounding box center [376, 463] width 270 height 24
